Goal: Task Accomplishment & Management: Complete application form

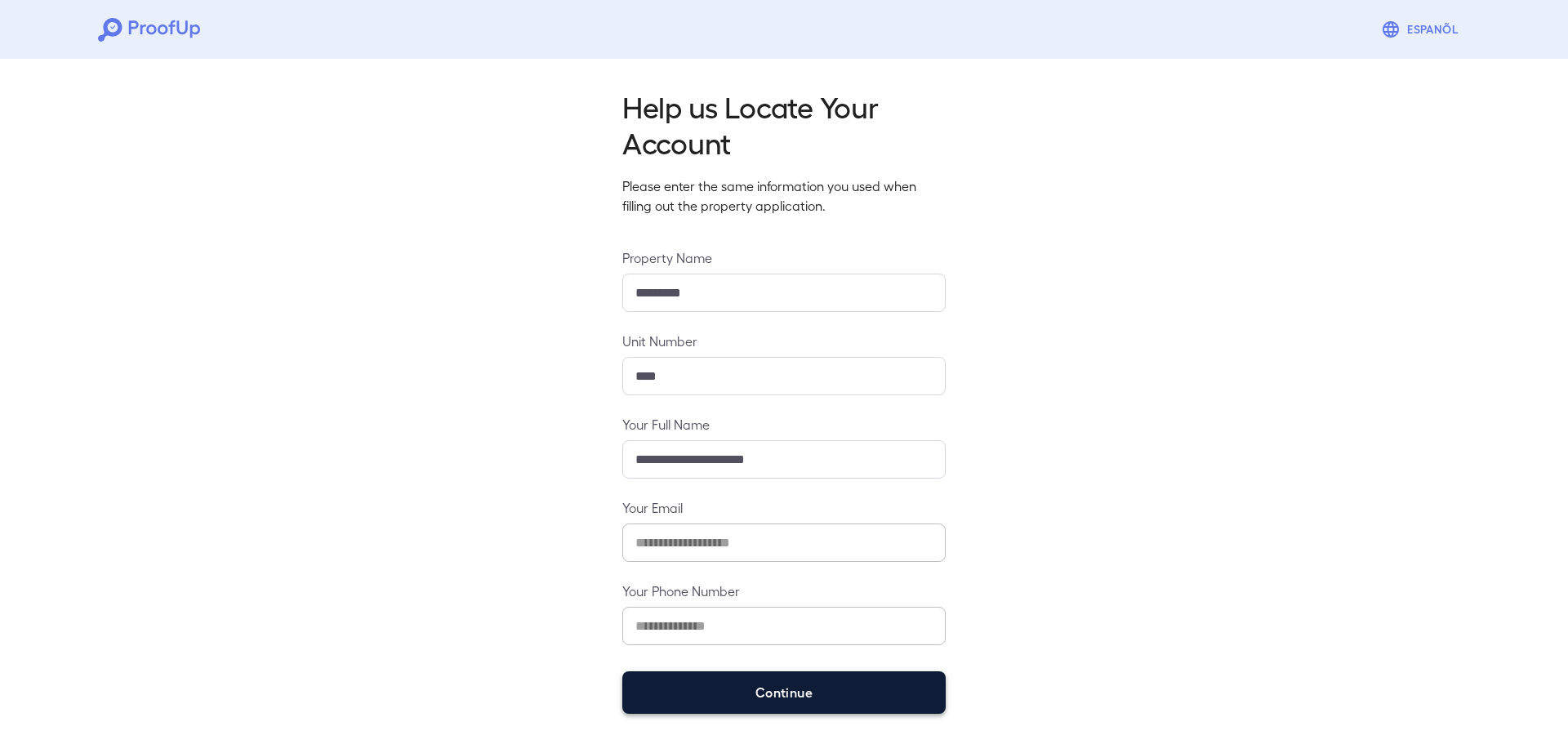
click at [802, 697] on button "Continue" at bounding box center [784, 692] width 324 height 43
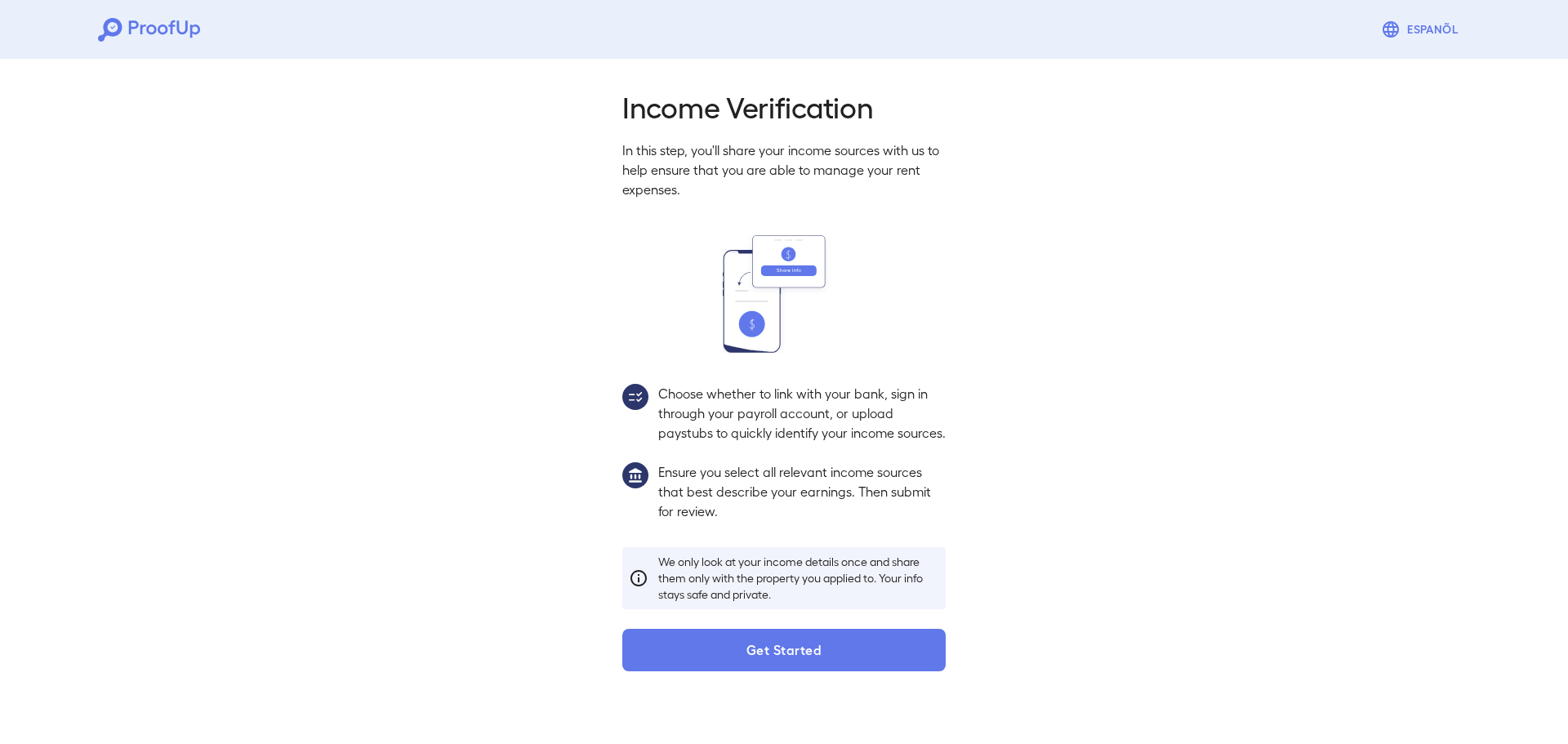
click at [876, 658] on button "Get Started" at bounding box center [784, 650] width 324 height 43
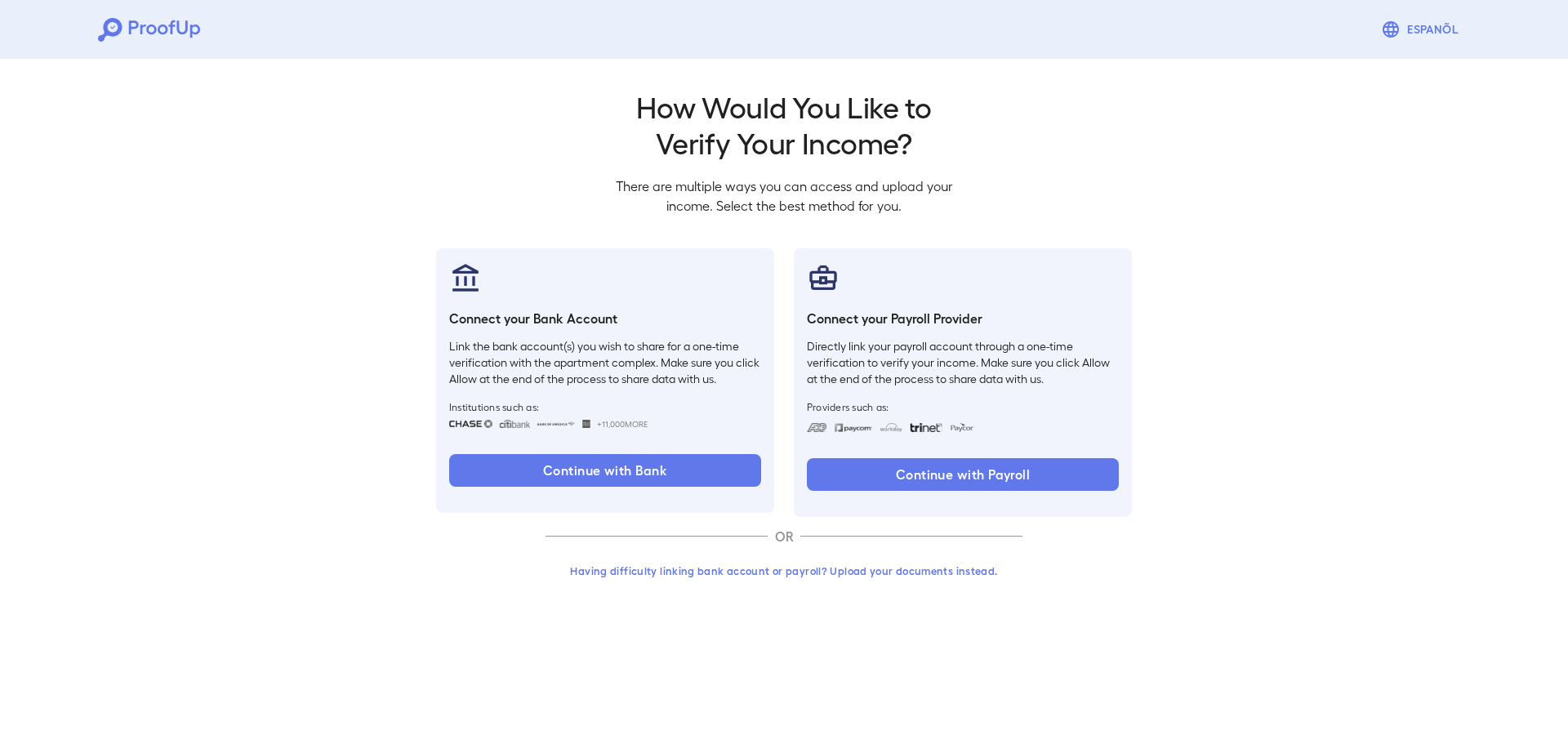
click at [792, 575] on button "Having difficulty linking bank account or payroll? Upload your documents instea…" at bounding box center [784, 570] width 477 height 29
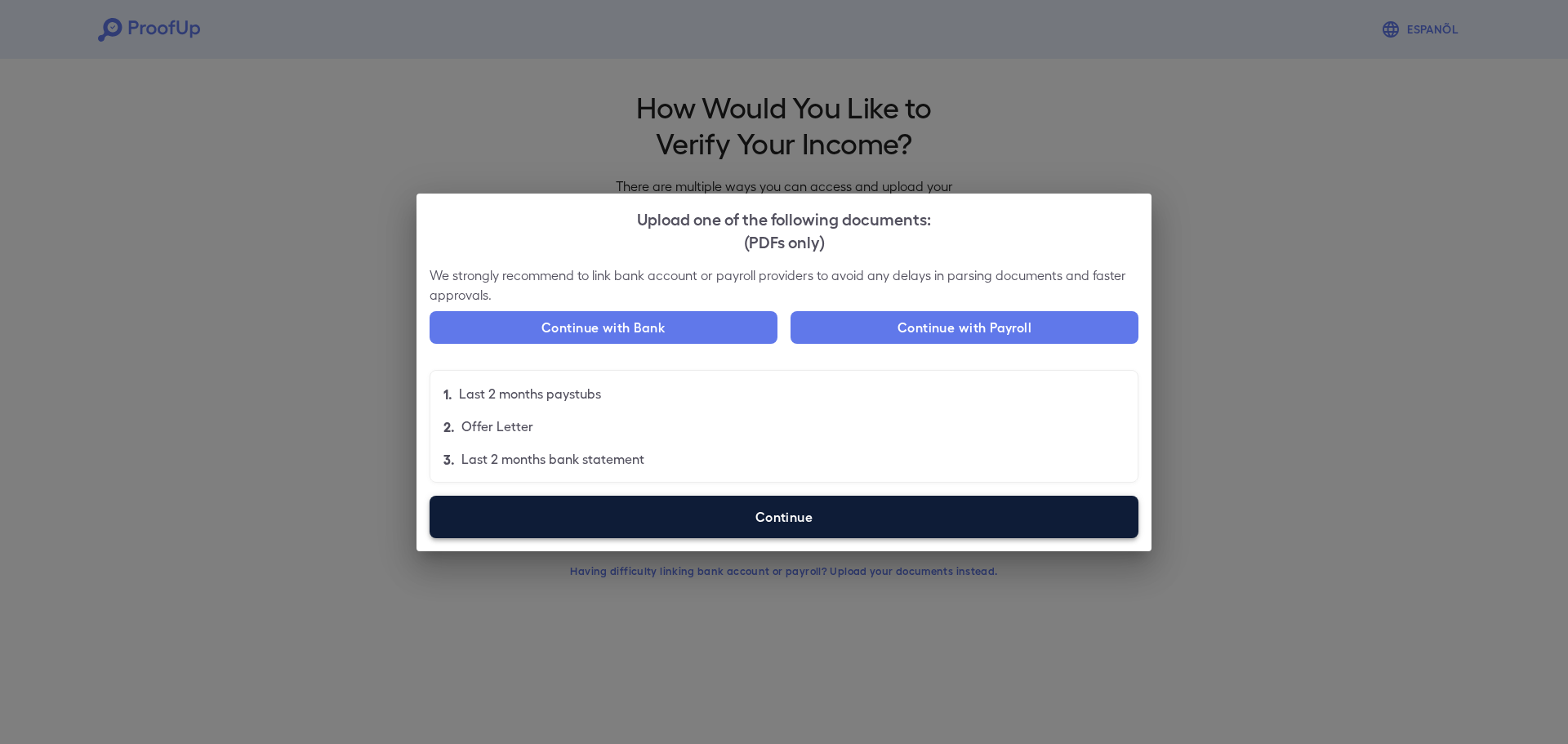
click at [723, 528] on label "Continue" at bounding box center [784, 517] width 709 height 43
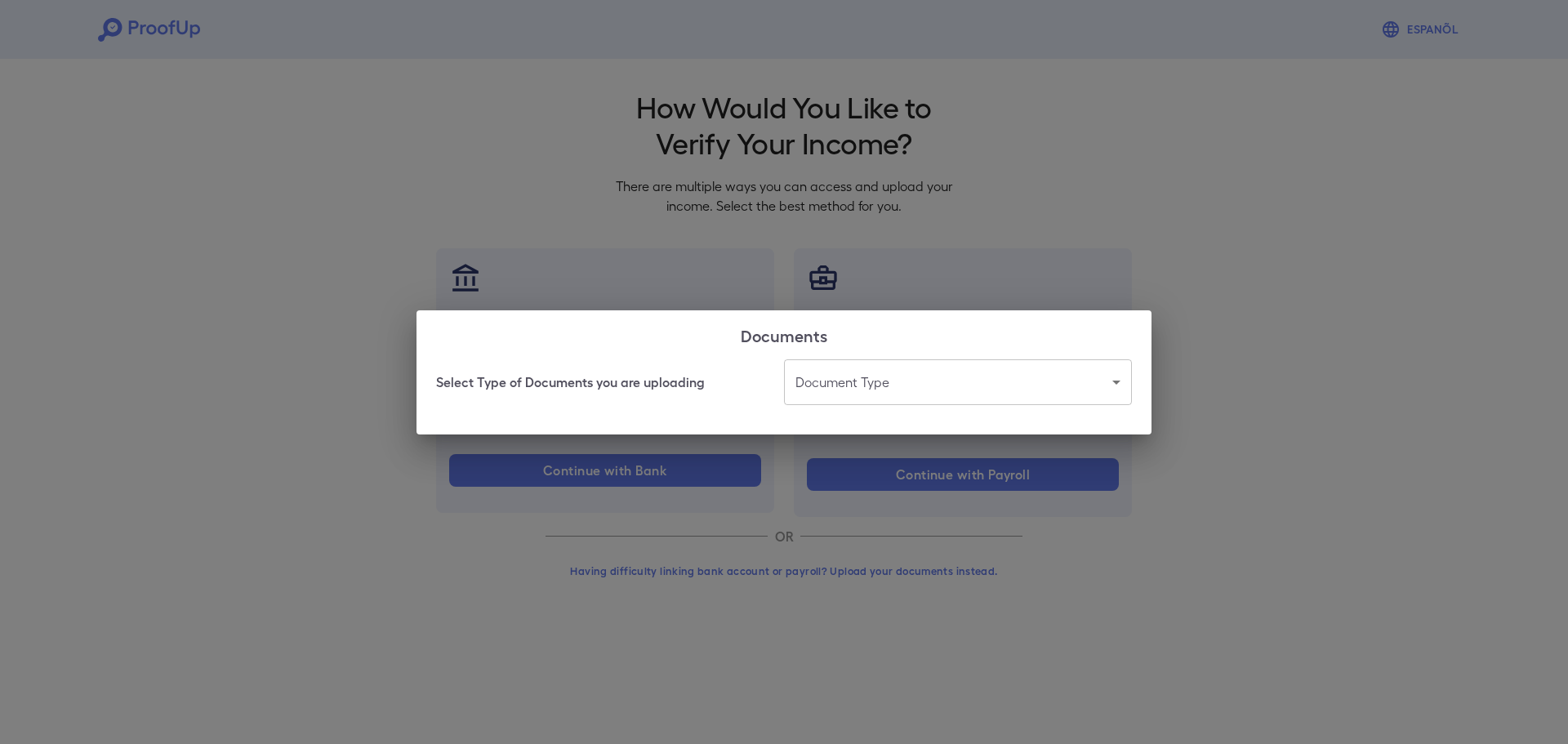
click at [842, 372] on body "Espanõl Go back How Would You Like to Verify Your Income? There are multiple wa…" at bounding box center [784, 312] width 1568 height 624
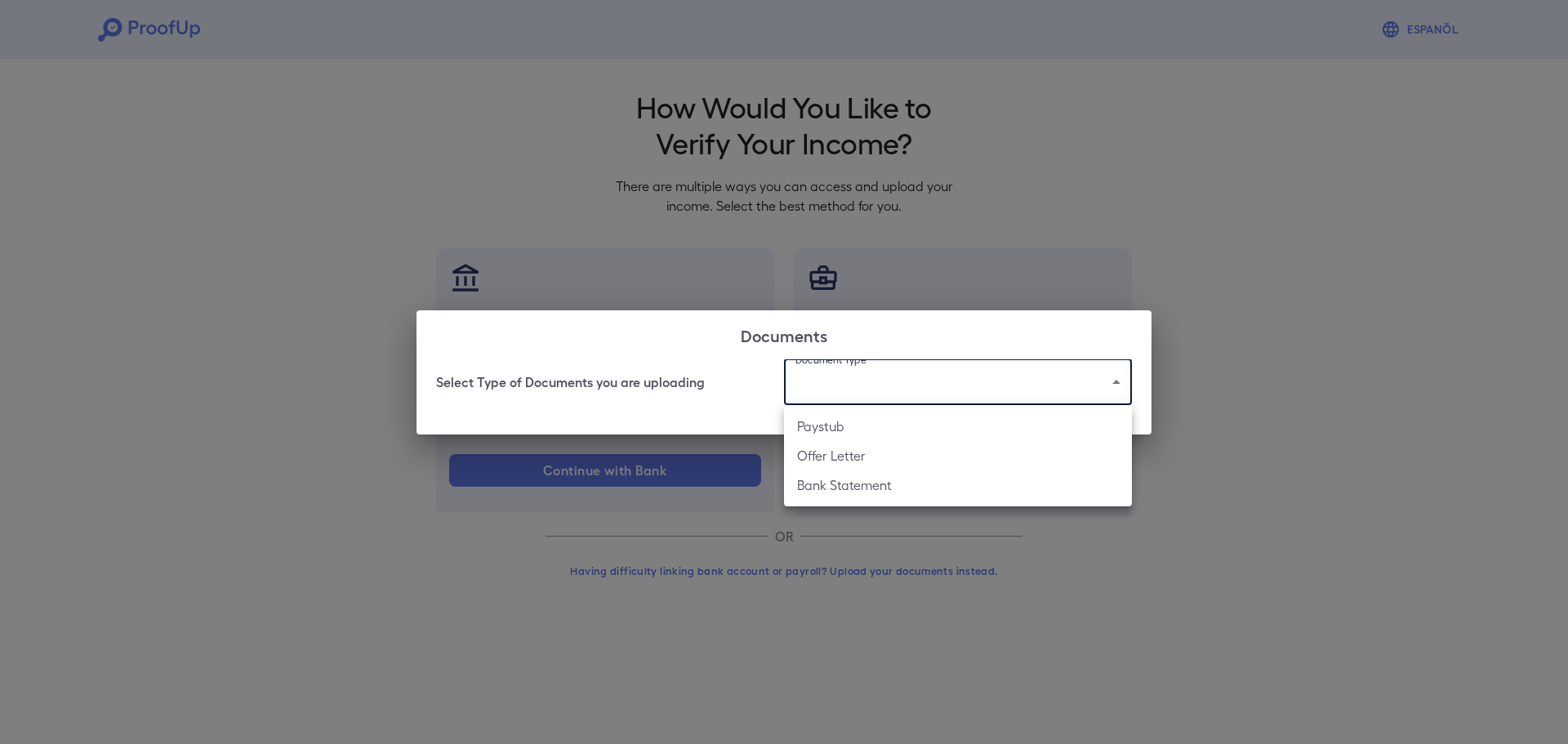
click at [870, 467] on li "Offer Letter" at bounding box center [958, 455] width 348 height 29
type input "**********"
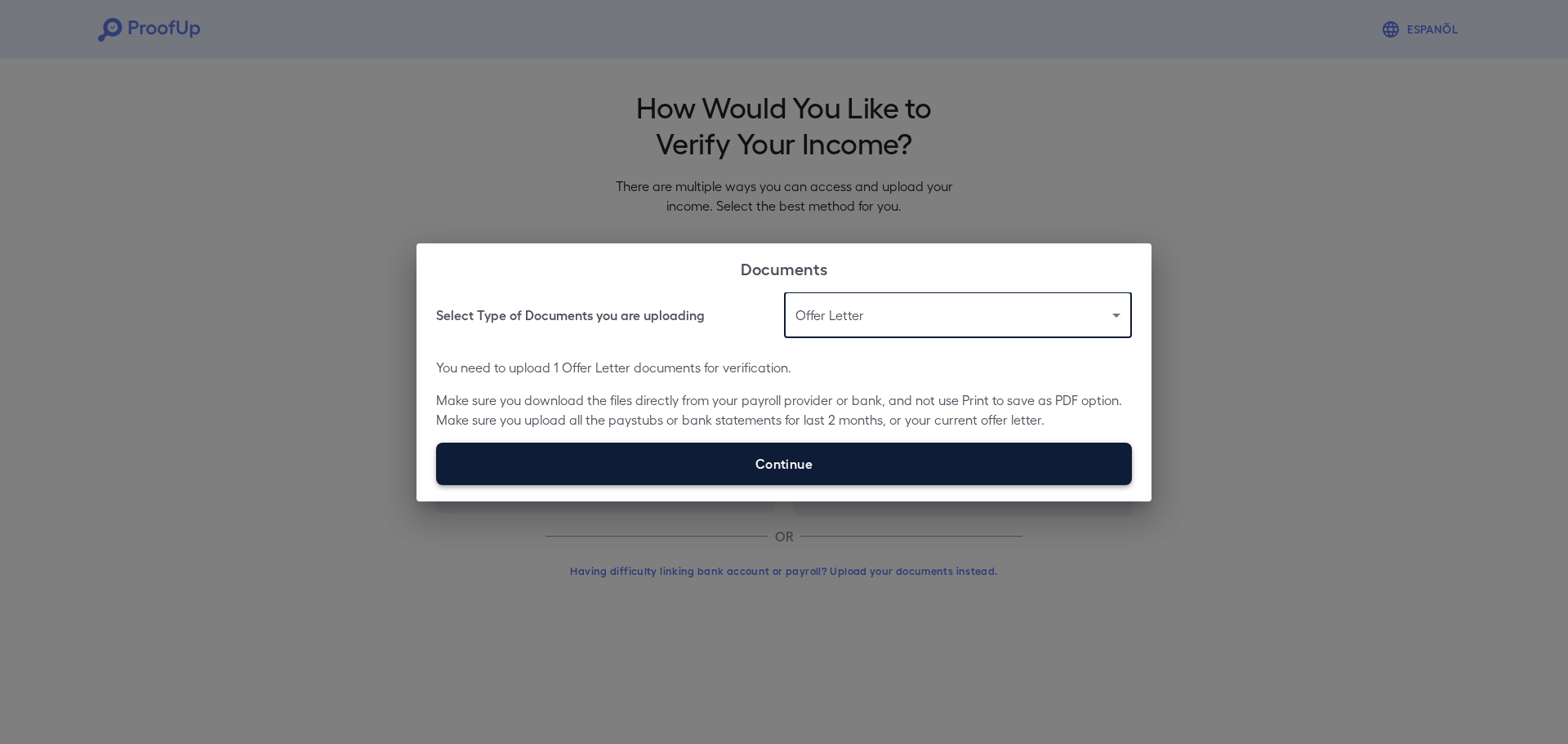
click at [719, 472] on label "Continue" at bounding box center [784, 464] width 696 height 43
click at [437, 484] on input "Continue" at bounding box center [436, 484] width 1 height 1
type input "**********"
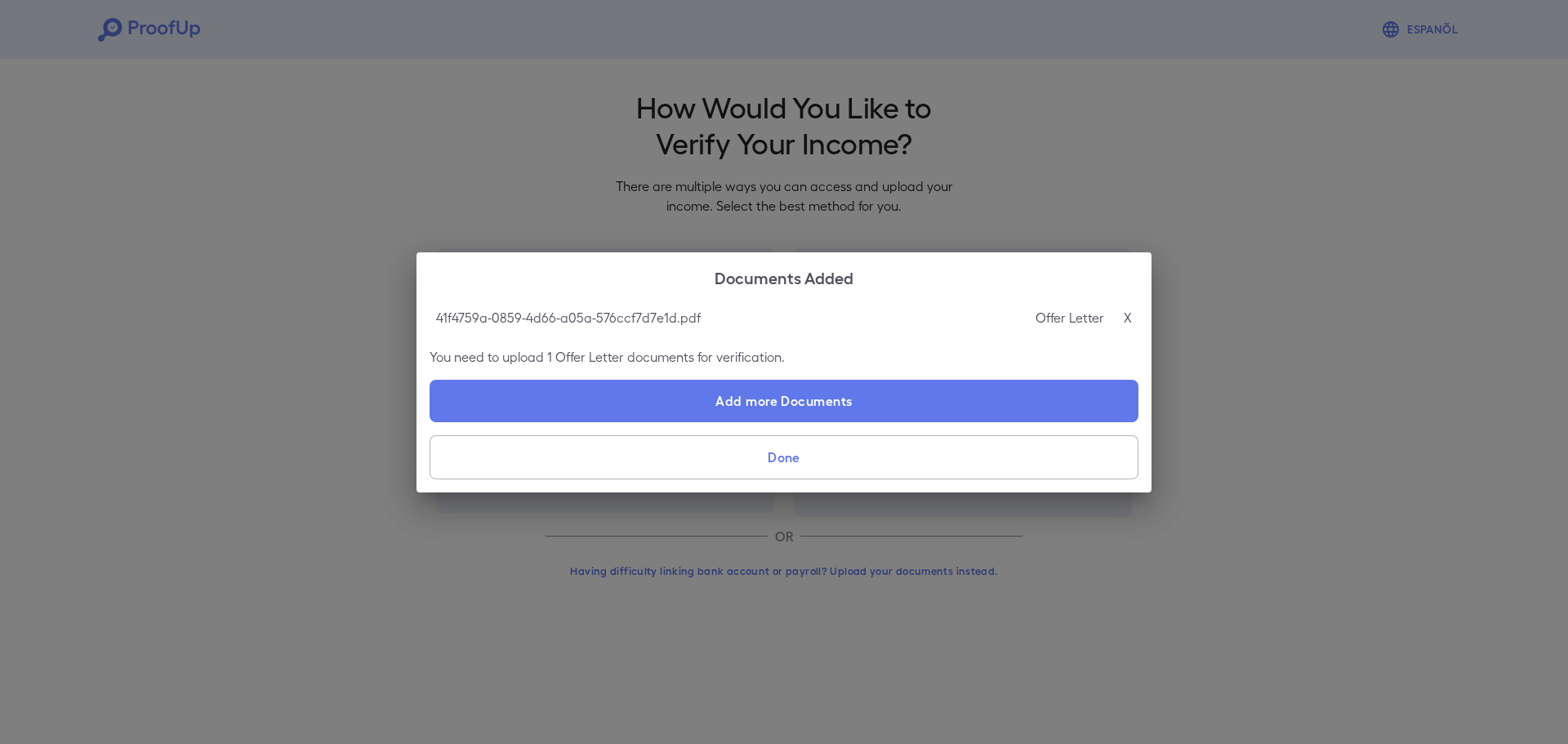
click at [832, 462] on button "Done" at bounding box center [784, 456] width 709 height 44
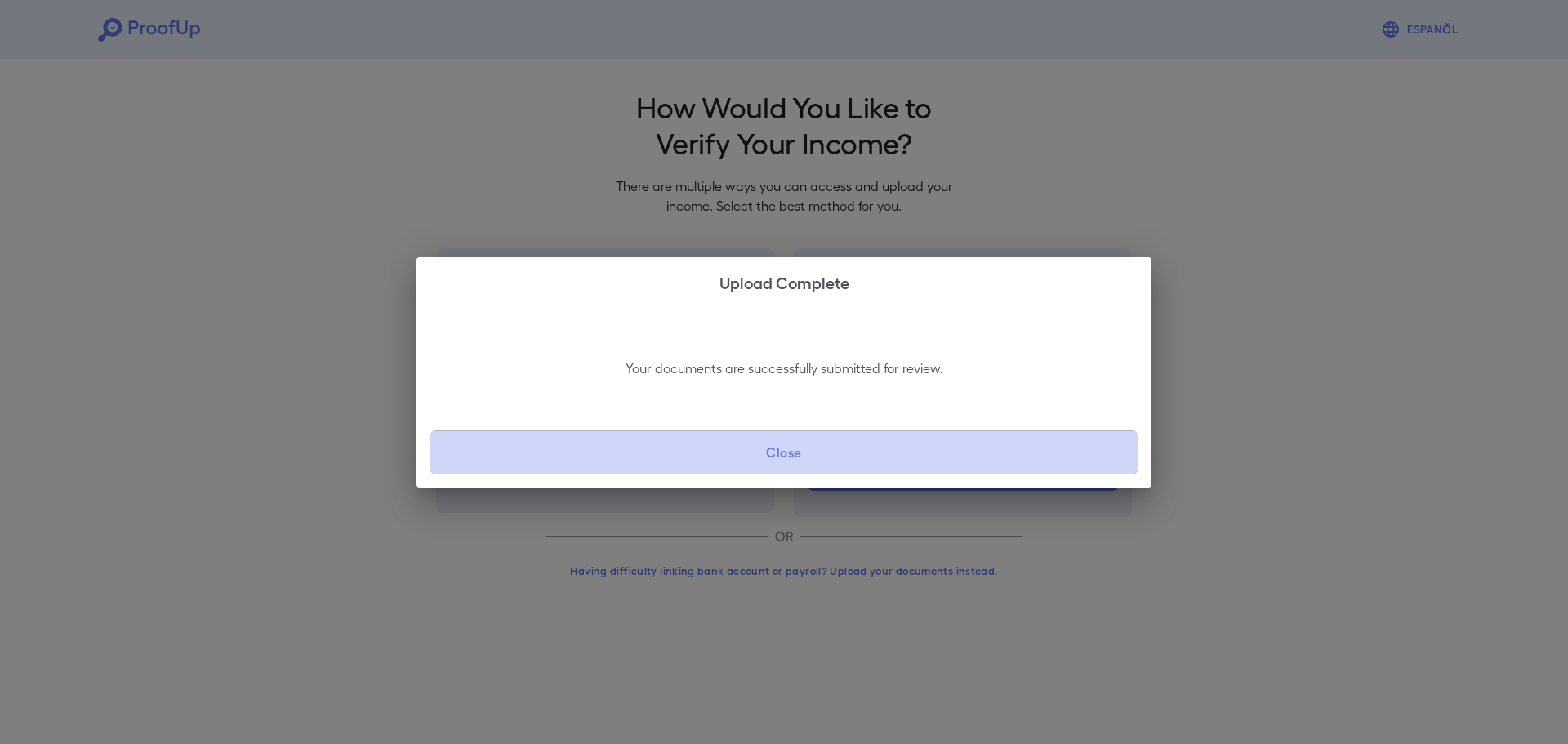
click at [832, 462] on button "Close" at bounding box center [784, 452] width 709 height 44
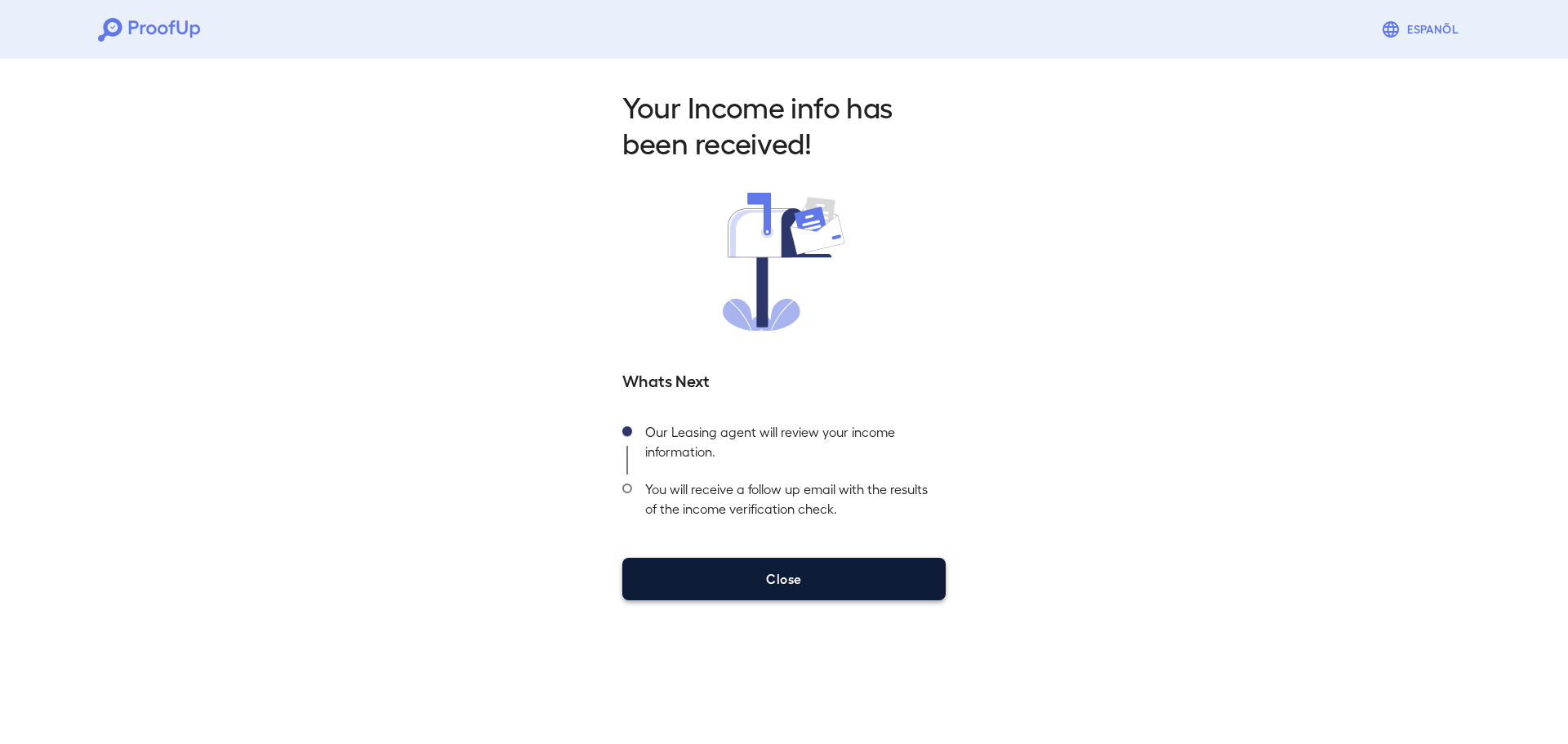
click at [810, 562] on button "Close" at bounding box center [784, 579] width 324 height 43
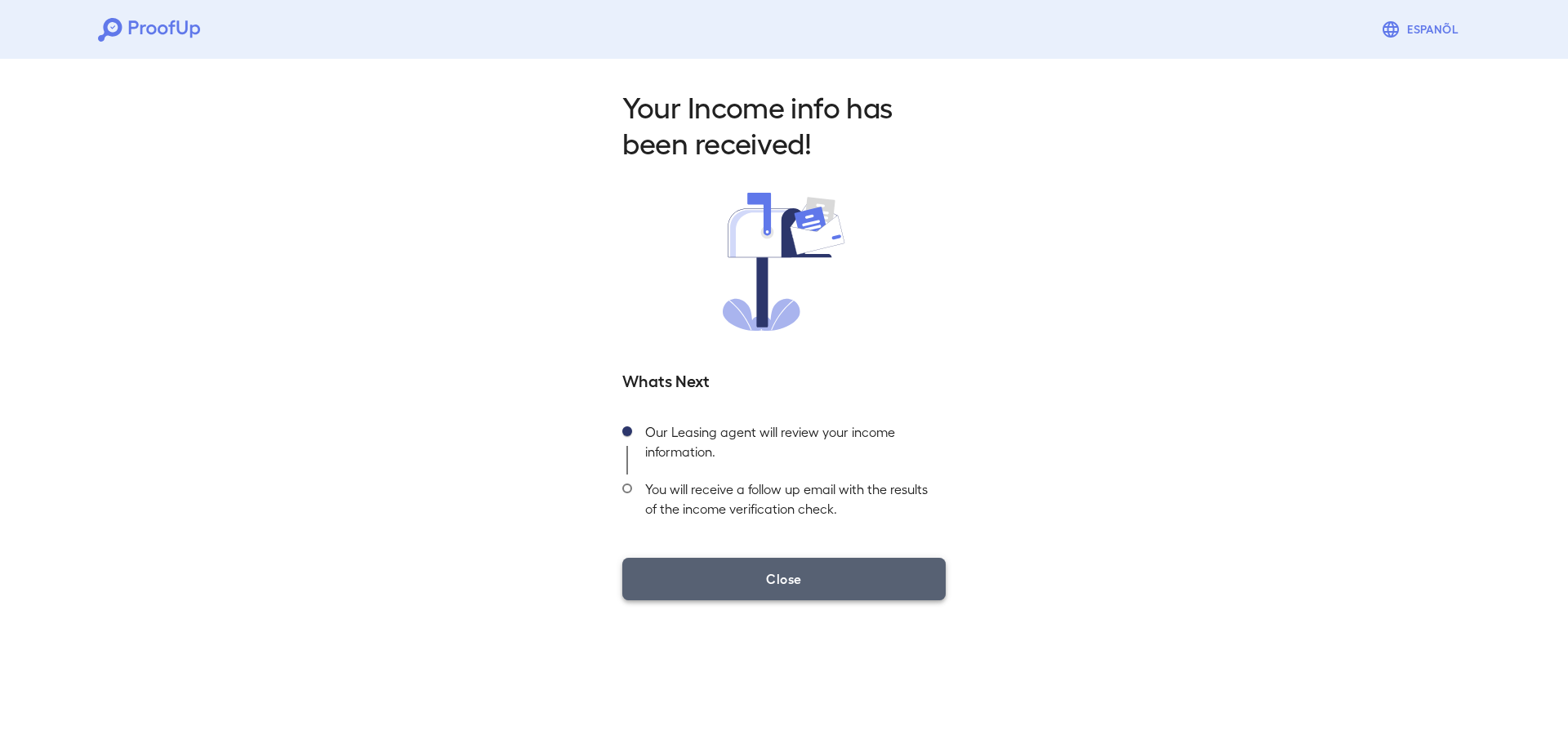
click at [800, 581] on button "Close" at bounding box center [784, 579] width 324 height 43
click at [792, 580] on button "Close" at bounding box center [784, 579] width 324 height 43
